Goal: Information Seeking & Learning: Learn about a topic

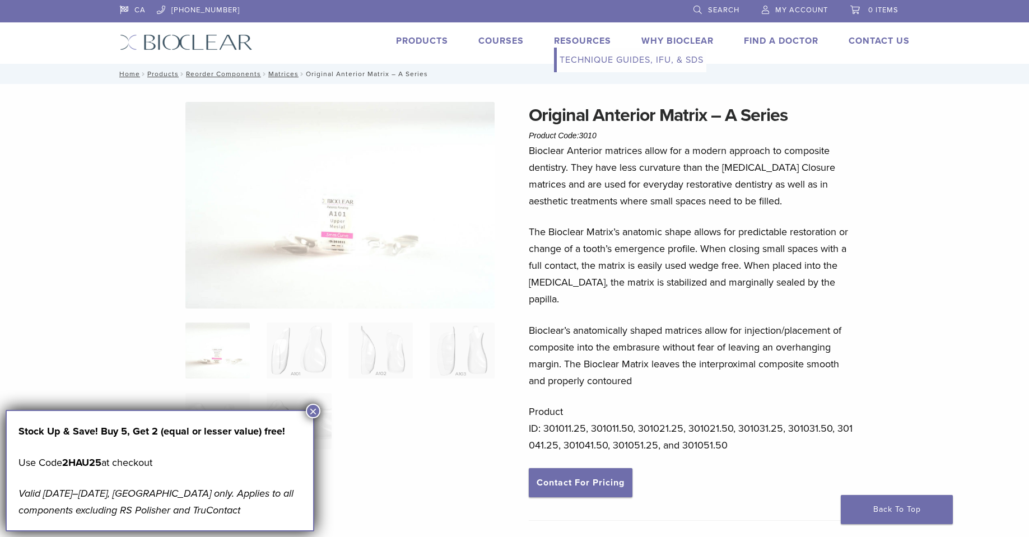
click at [570, 43] on link "Resources" at bounding box center [582, 40] width 57 height 11
click at [596, 61] on link "Technique Guides, IFU, & SDS" at bounding box center [632, 60] width 150 height 25
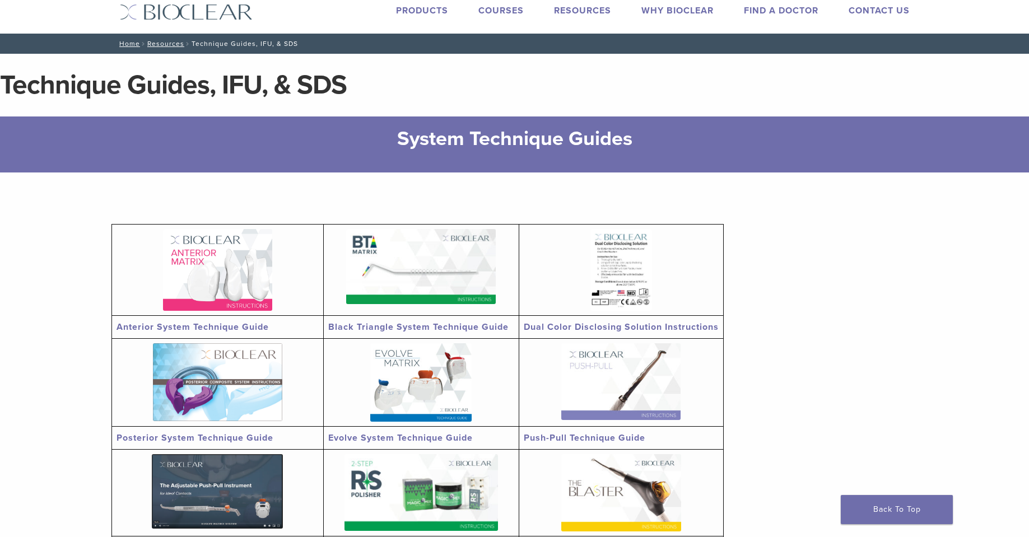
scroll to position [56, 0]
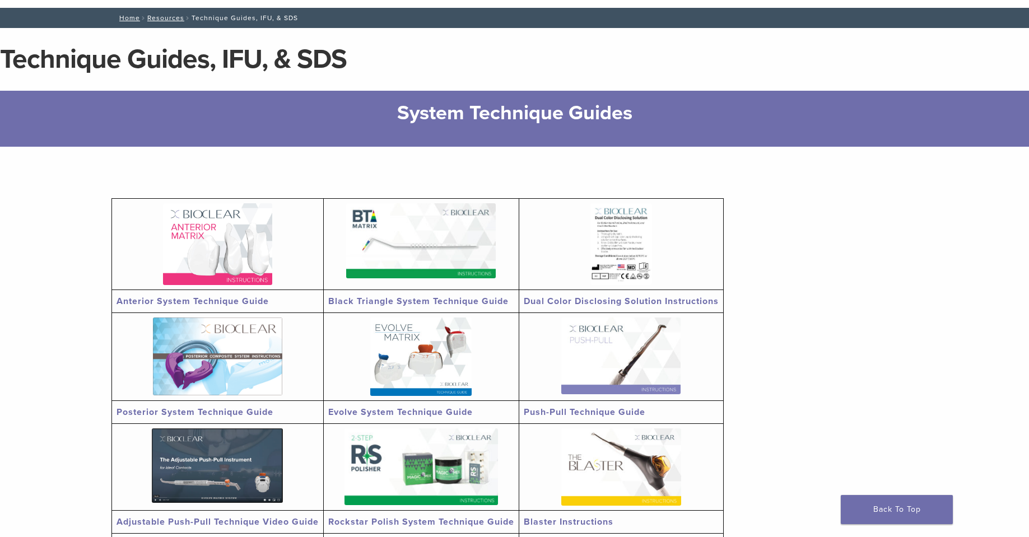
click at [220, 255] on img at bounding box center [217, 244] width 109 height 82
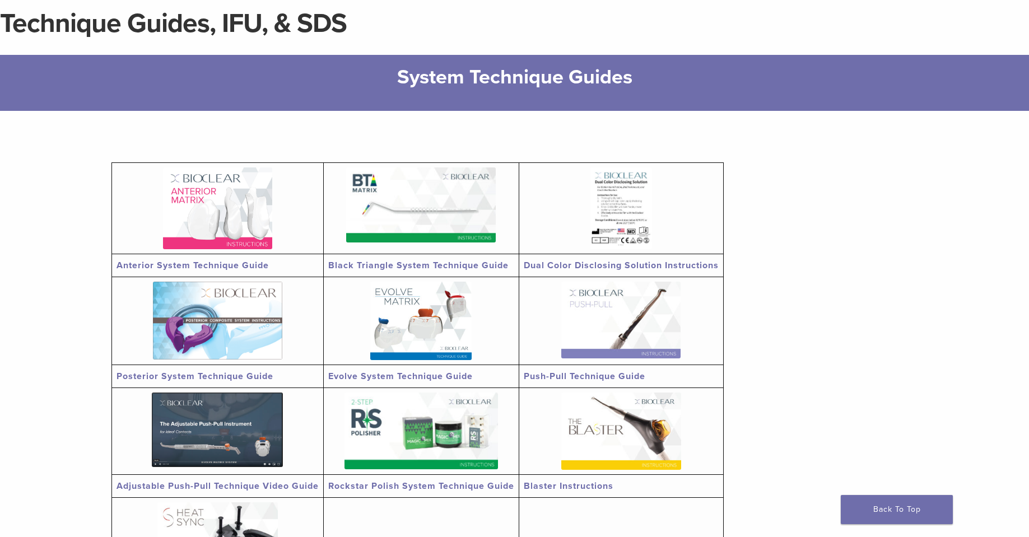
scroll to position [0, 0]
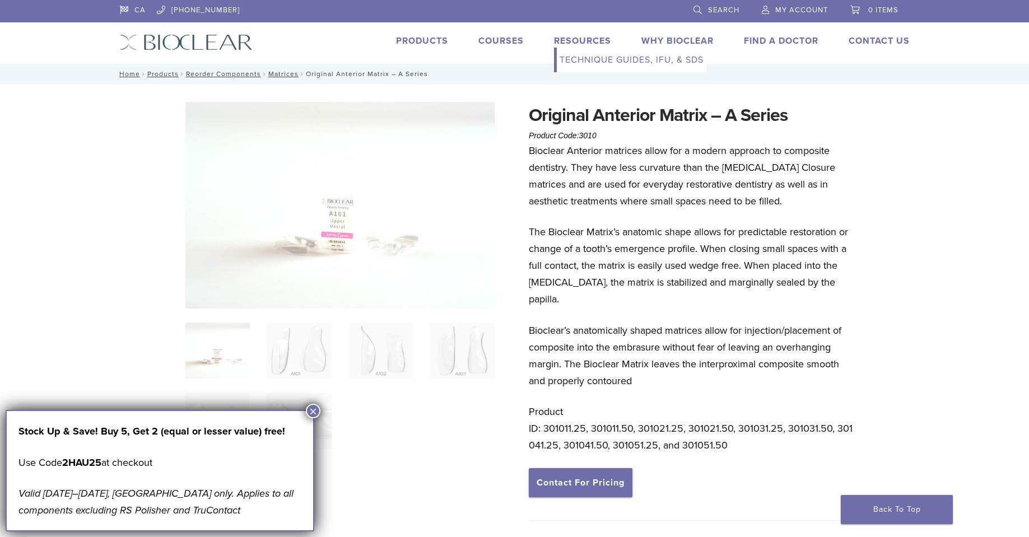
click at [574, 38] on link "Resources" at bounding box center [582, 40] width 57 height 11
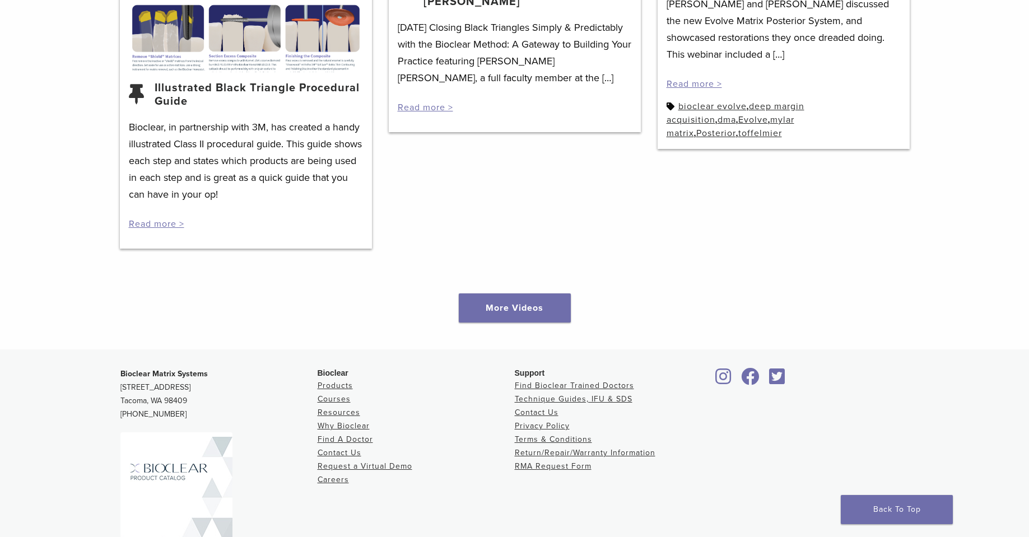
scroll to position [1569, 0]
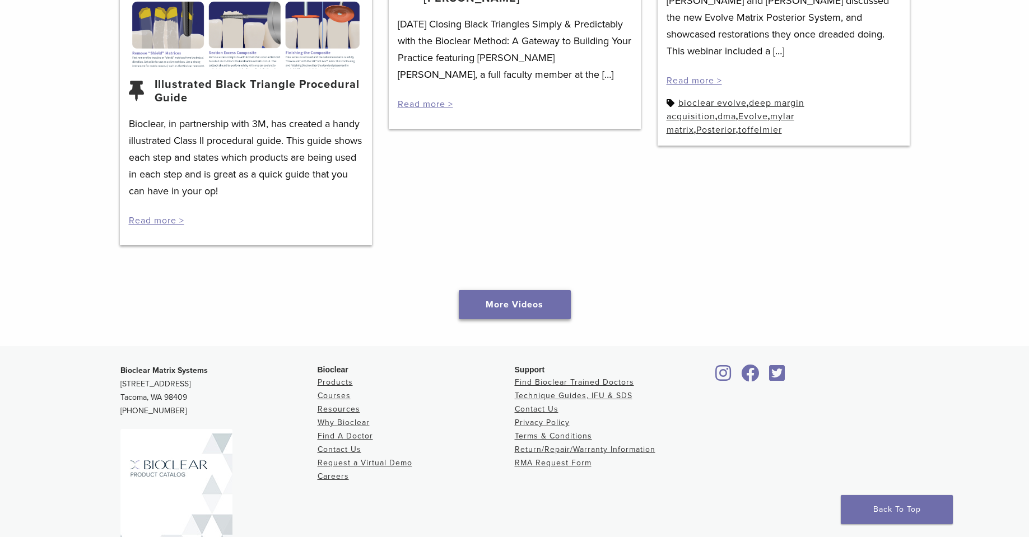
click at [515, 299] on link "More Videos" at bounding box center [515, 304] width 112 height 29
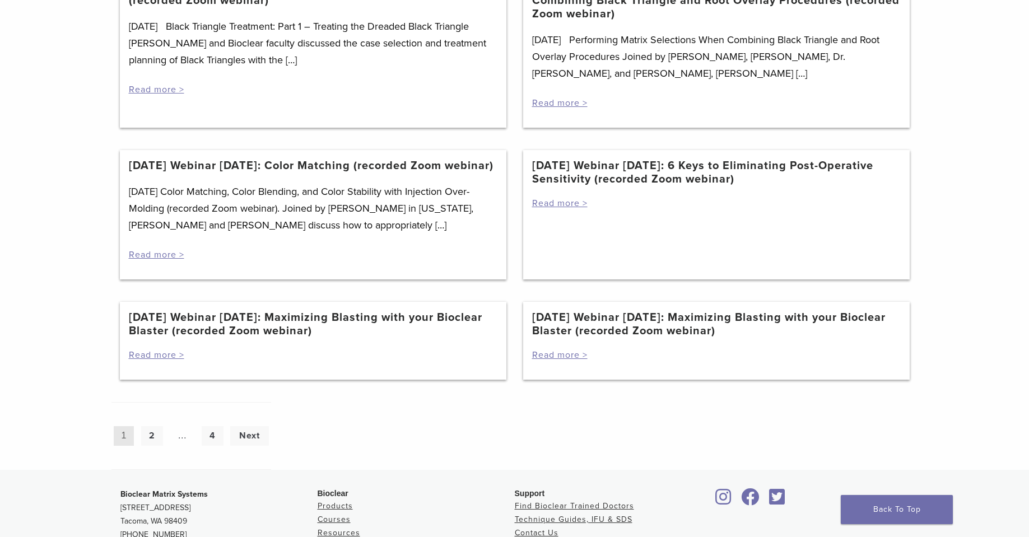
scroll to position [896, 0]
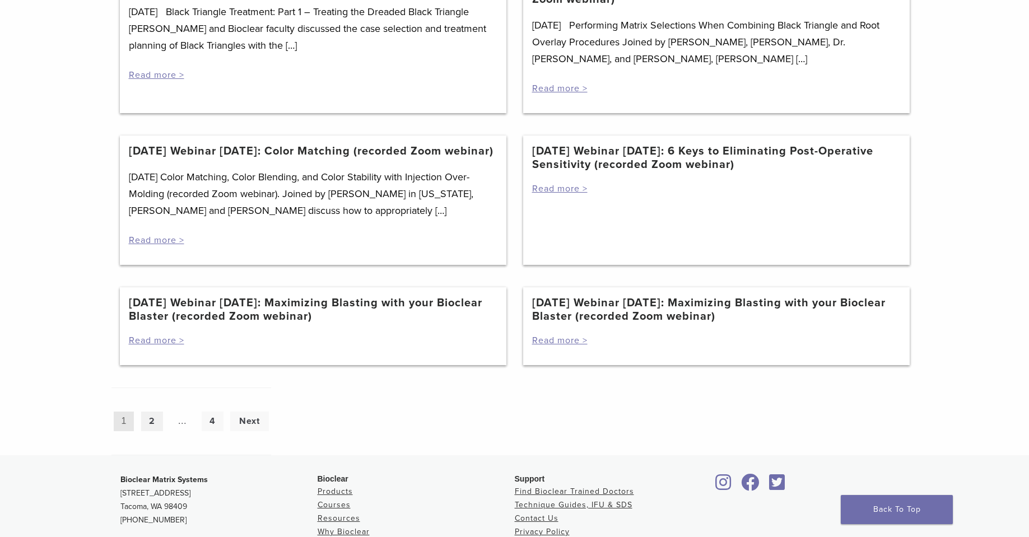
click at [146, 431] on link "2" at bounding box center [152, 422] width 22 height 20
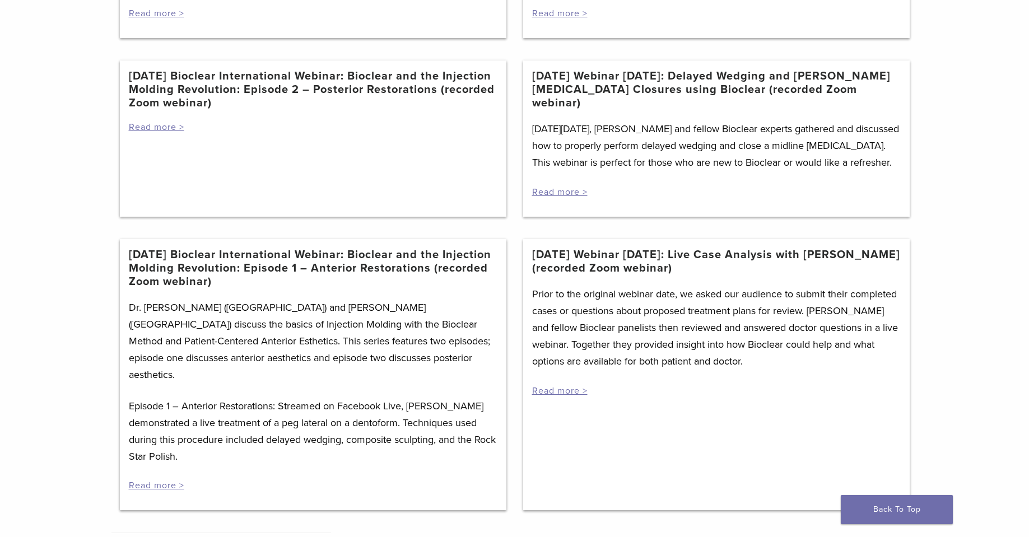
scroll to position [560, 0]
click at [570, 185] on link "Read more >" at bounding box center [559, 190] width 55 height 11
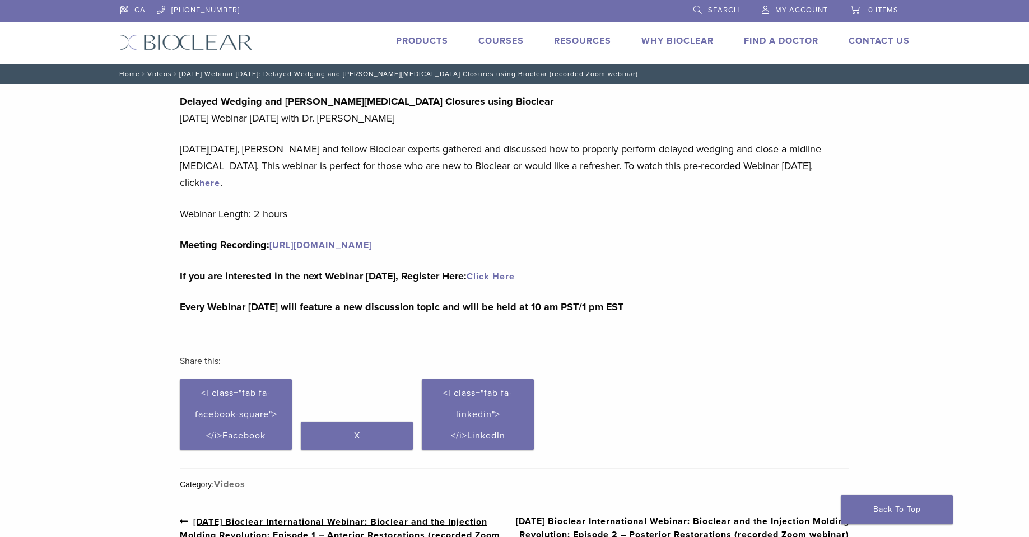
click at [199, 184] on link "here" at bounding box center [209, 183] width 21 height 11
